Goal: Find specific page/section: Find specific page/section

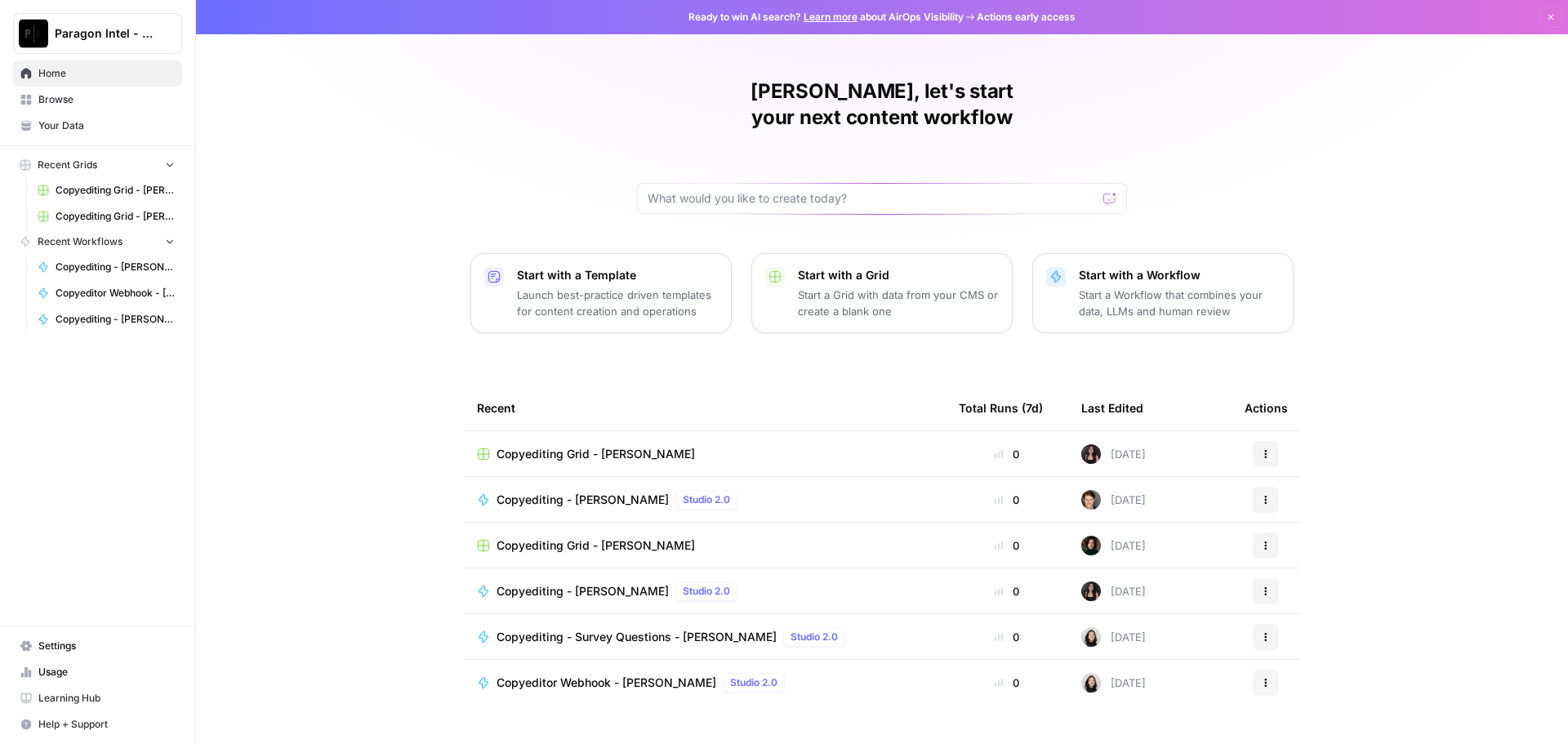
click at [128, 93] on span "Browse" at bounding box center [106, 100] width 137 height 15
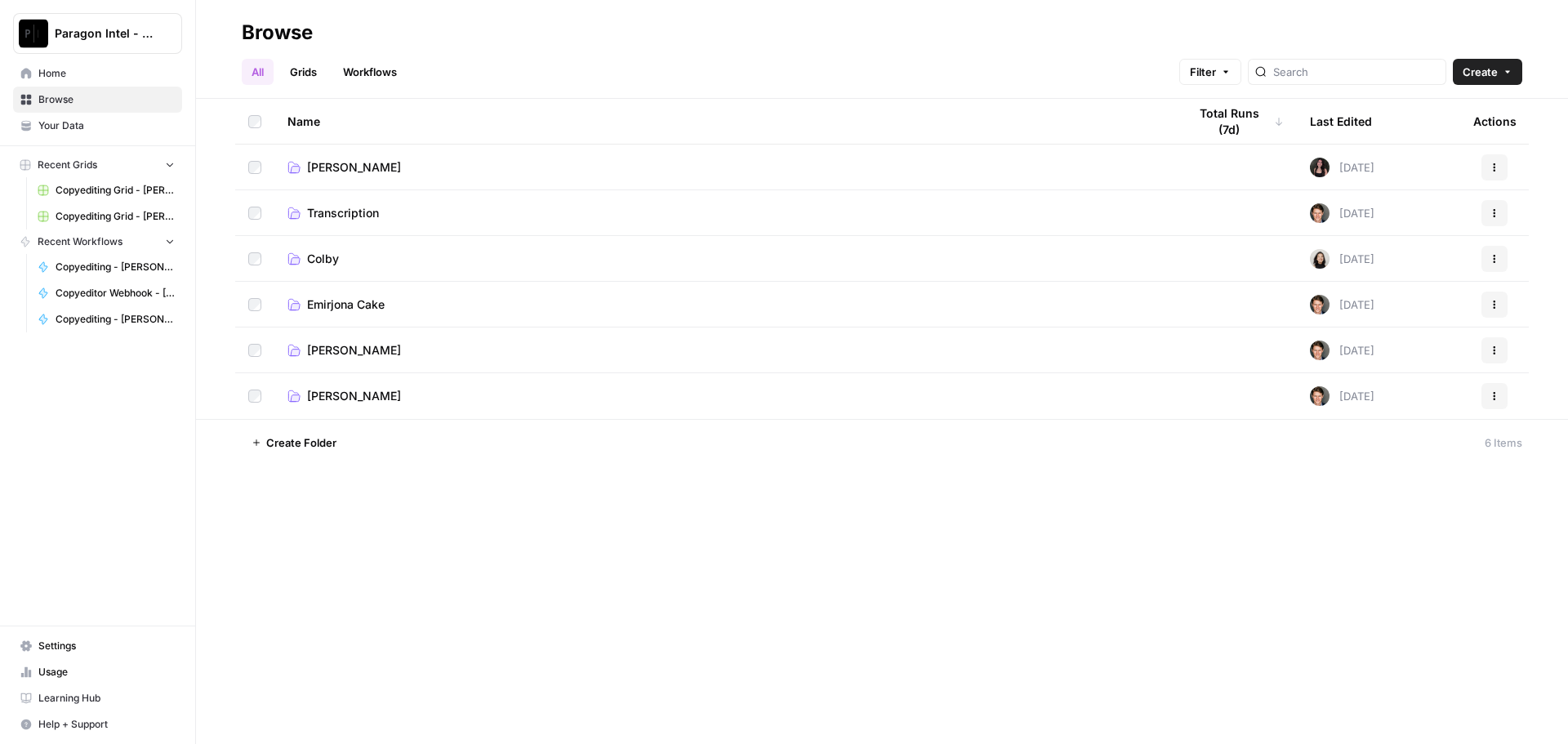
click at [376, 347] on span "[PERSON_NAME]" at bounding box center [354, 350] width 94 height 17
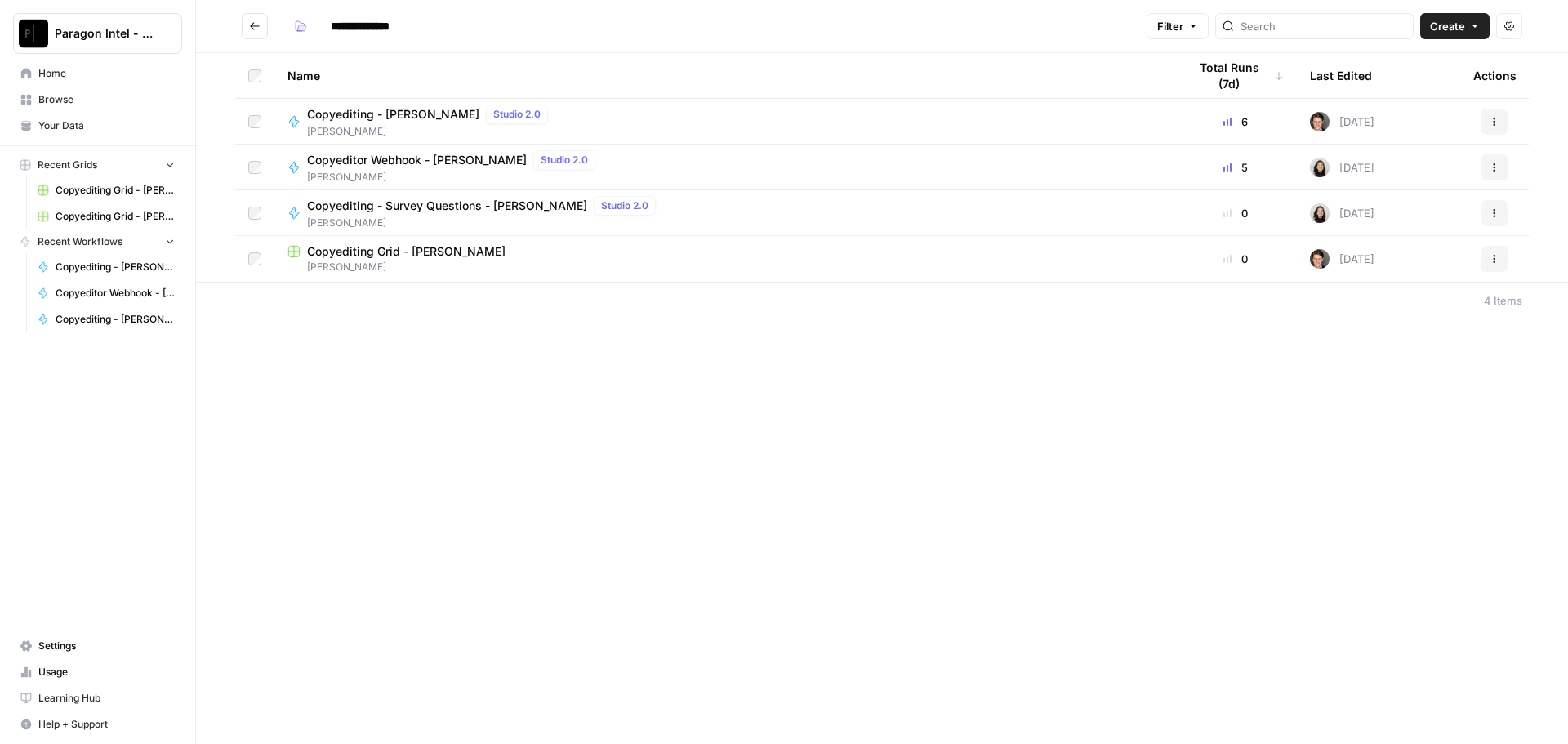
drag, startPoint x: 393, startPoint y: 268, endPoint x: 391, endPoint y: 276, distance: 8.2
click at [393, 270] on span "[PERSON_NAME]" at bounding box center [724, 267] width 874 height 15
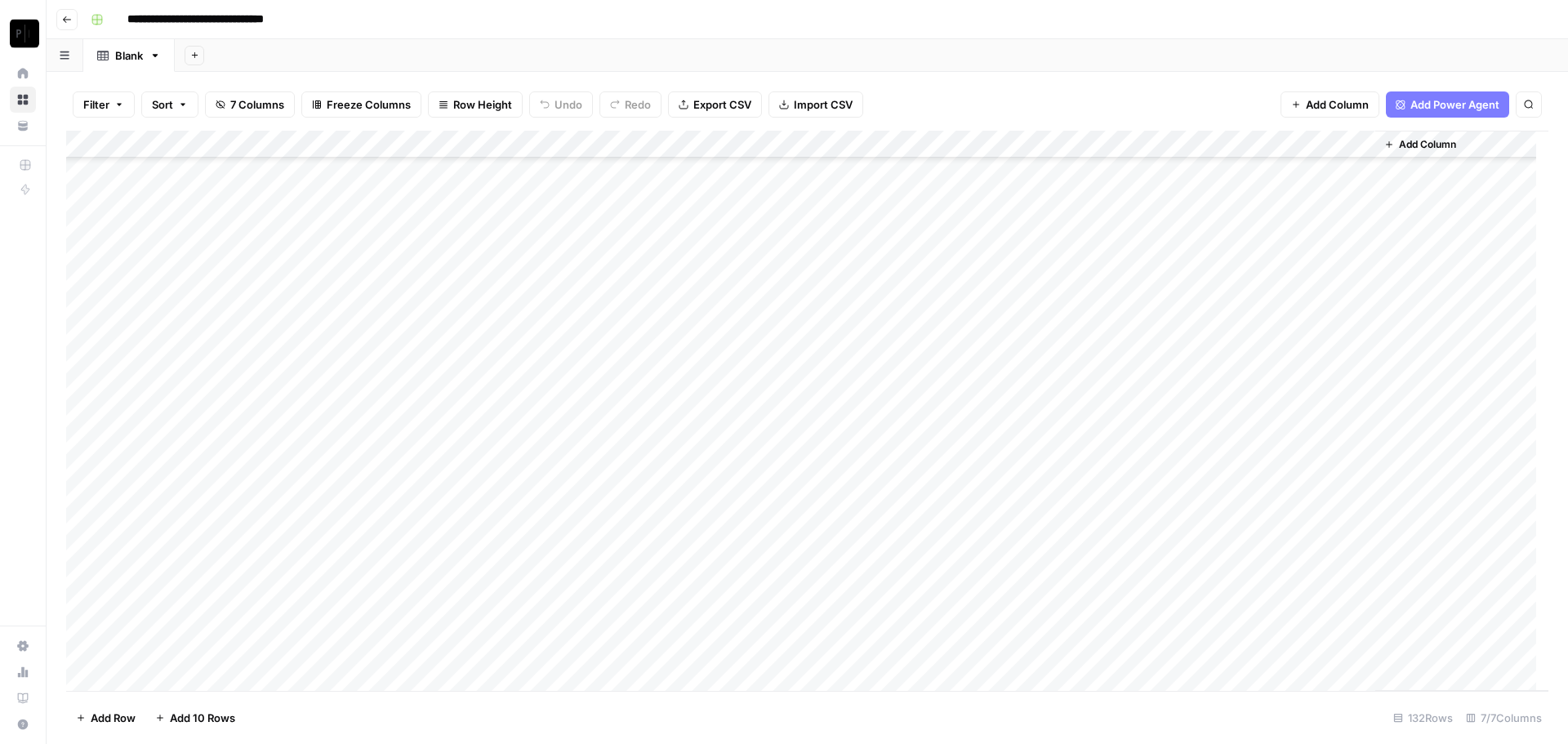
scroll to position [3159, 0]
click at [1210, 647] on div "Add Column" at bounding box center [807, 410] width 1483 height 561
